Goal: Transaction & Acquisition: Purchase product/service

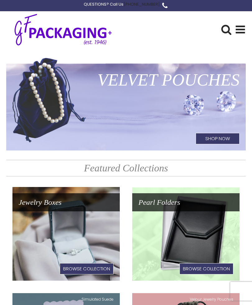
click at [237, 29] on use at bounding box center [240, 30] width 9 height 8
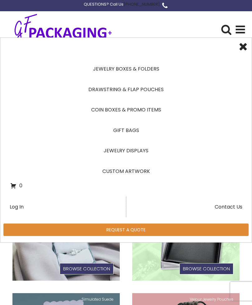
click at [150, 68] on link "Jewelry Boxes & Folders" at bounding box center [126, 69] width 232 height 21
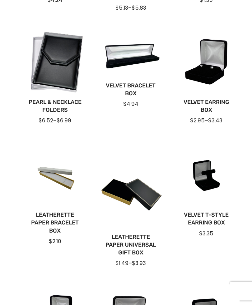
scroll to position [287, 0]
click at [209, 101] on link "Velvet Earring Box" at bounding box center [207, 106] width 56 height 16
